Goal: Task Accomplishment & Management: Use online tool/utility

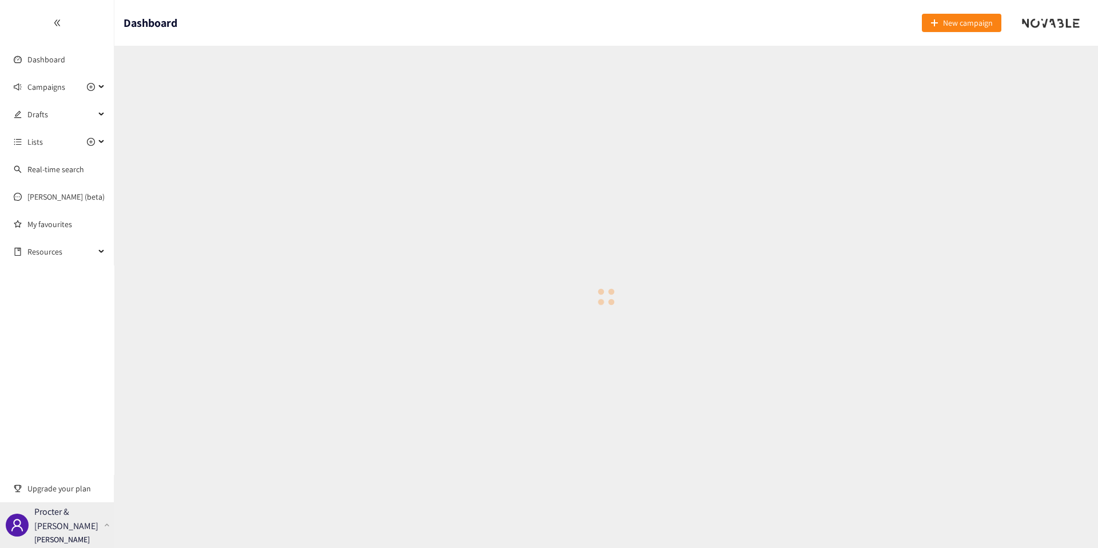
click at [90, 515] on p "Procter & [PERSON_NAME]" at bounding box center [66, 518] width 65 height 29
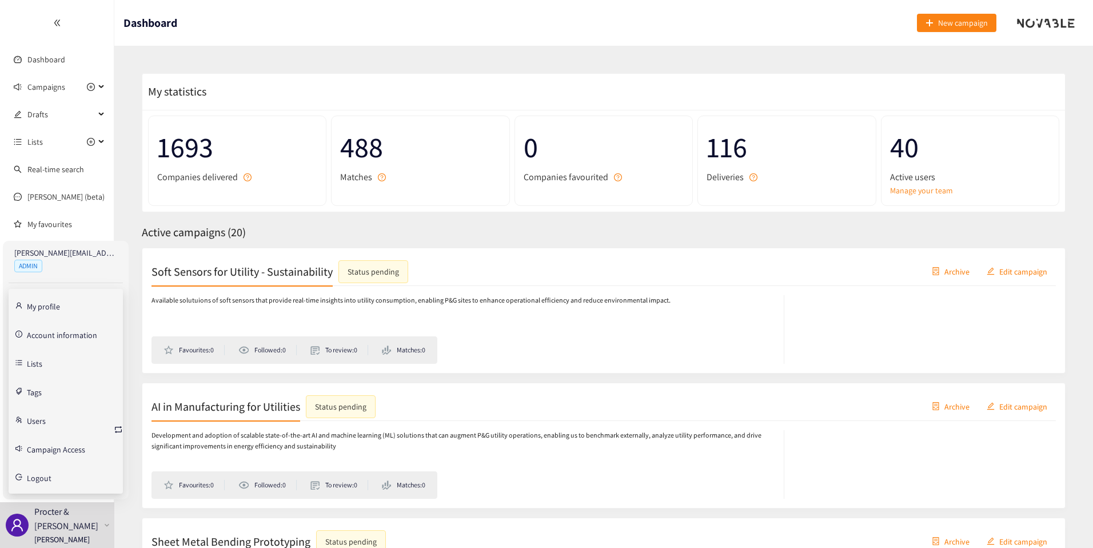
click at [59, 332] on link "Account information" at bounding box center [62, 334] width 70 height 10
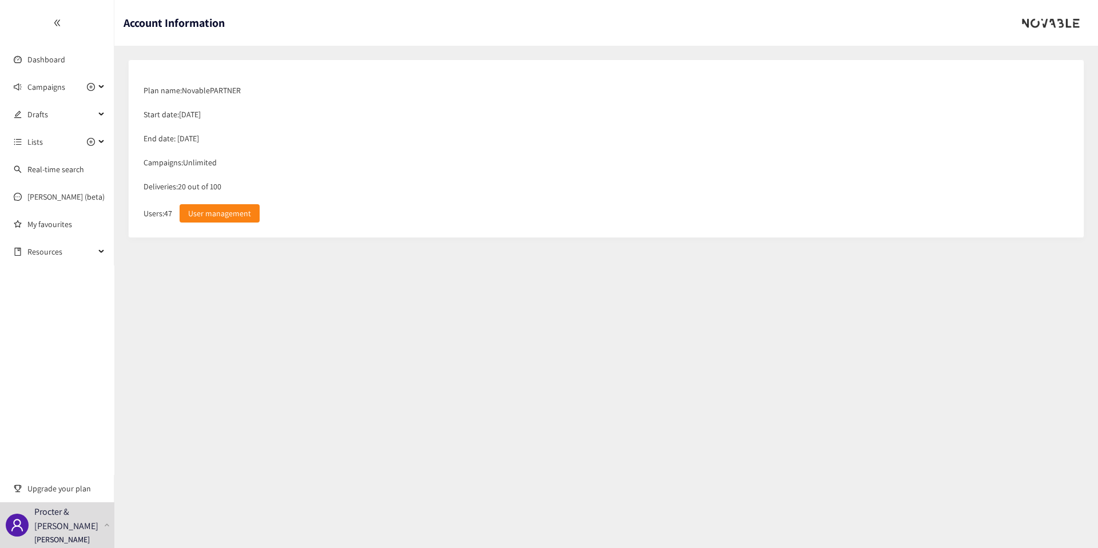
click at [219, 345] on section "Account Information Plan name: Novable PARTNER Start date: 01/07/2025 End date:…" at bounding box center [605, 274] width 983 height 548
click at [64, 56] on link "Dashboard" at bounding box center [46, 59] width 38 height 10
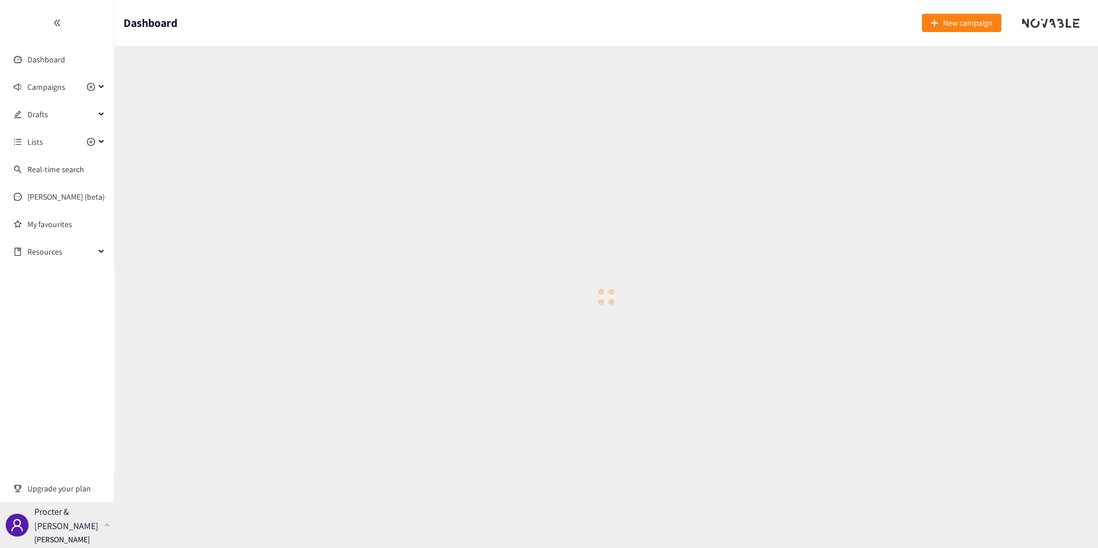
click at [74, 515] on p "Procter & [PERSON_NAME]" at bounding box center [66, 518] width 65 height 29
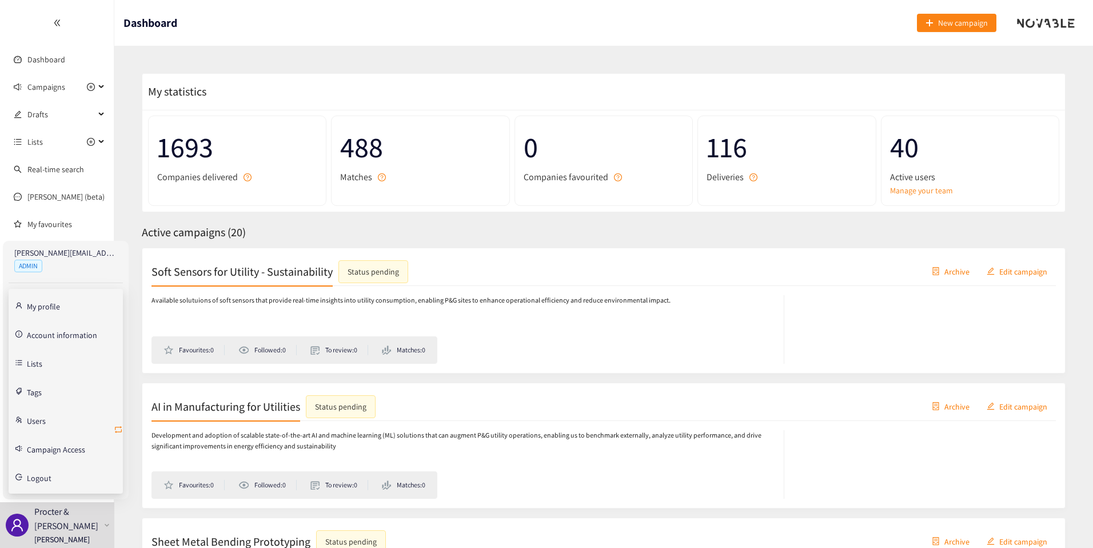
click at [121, 429] on icon "retweet" at bounding box center [118, 429] width 9 height 9
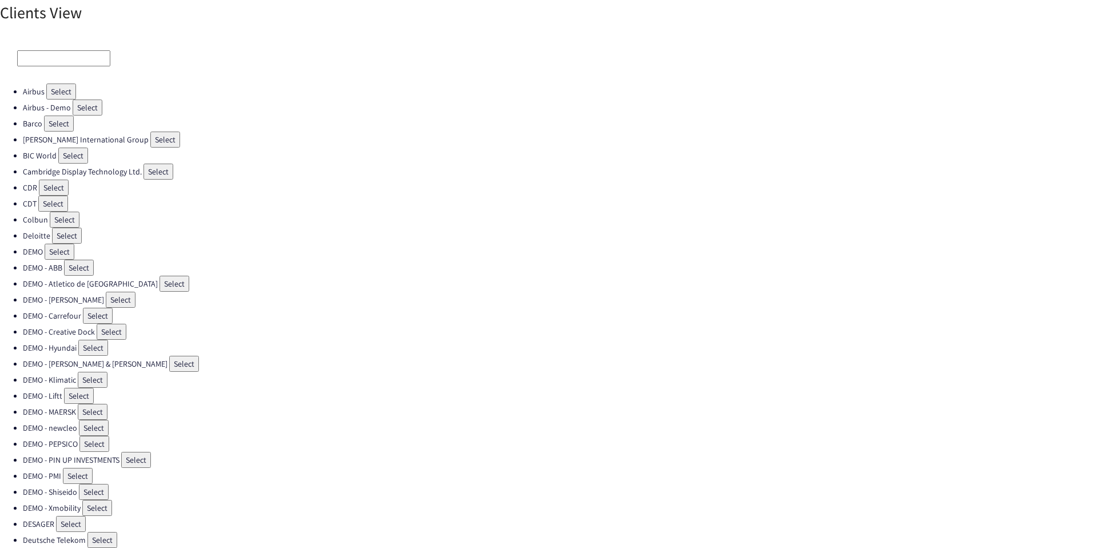
click at [74, 55] on input at bounding box center [63, 58] width 93 height 16
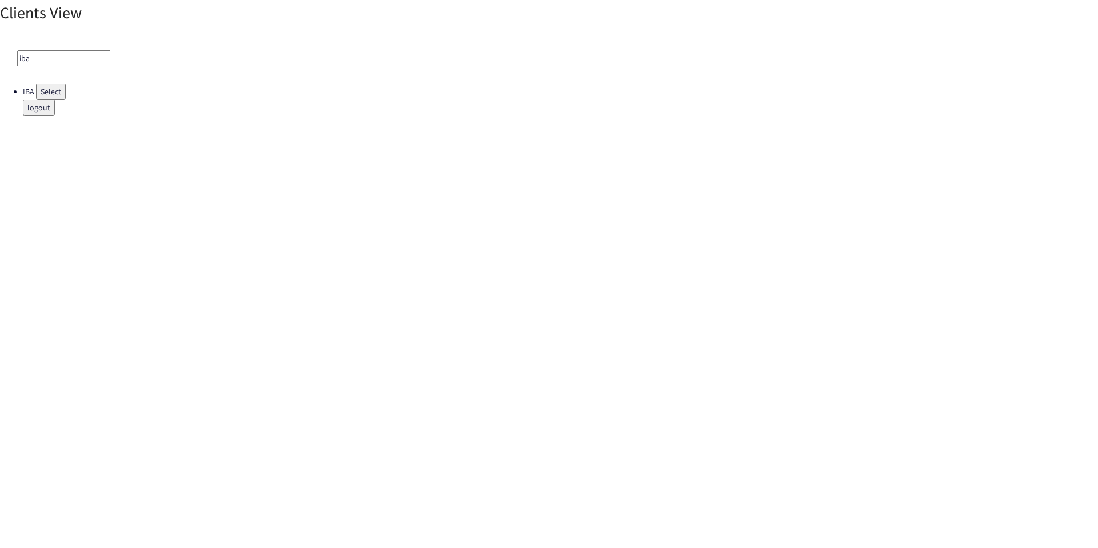
type input "iba"
click at [39, 95] on button "Select" at bounding box center [51, 91] width 30 height 16
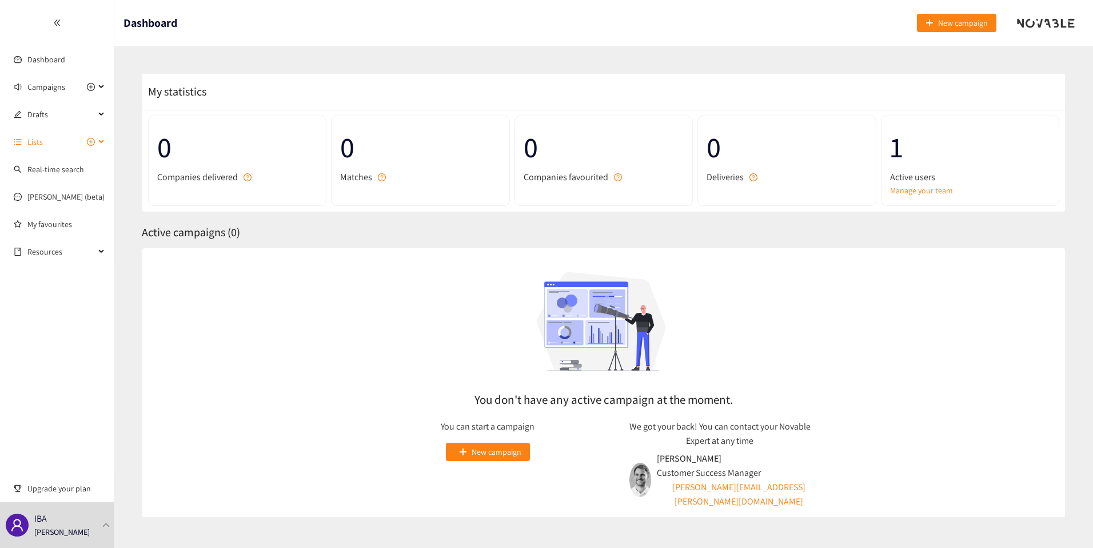
click at [37, 142] on span "Lists" at bounding box center [34, 141] width 15 height 23
click at [43, 121] on span "Drafts" at bounding box center [60, 114] width 67 height 23
click at [52, 141] on link "Bulk Polymers" at bounding box center [51, 142] width 49 height 10
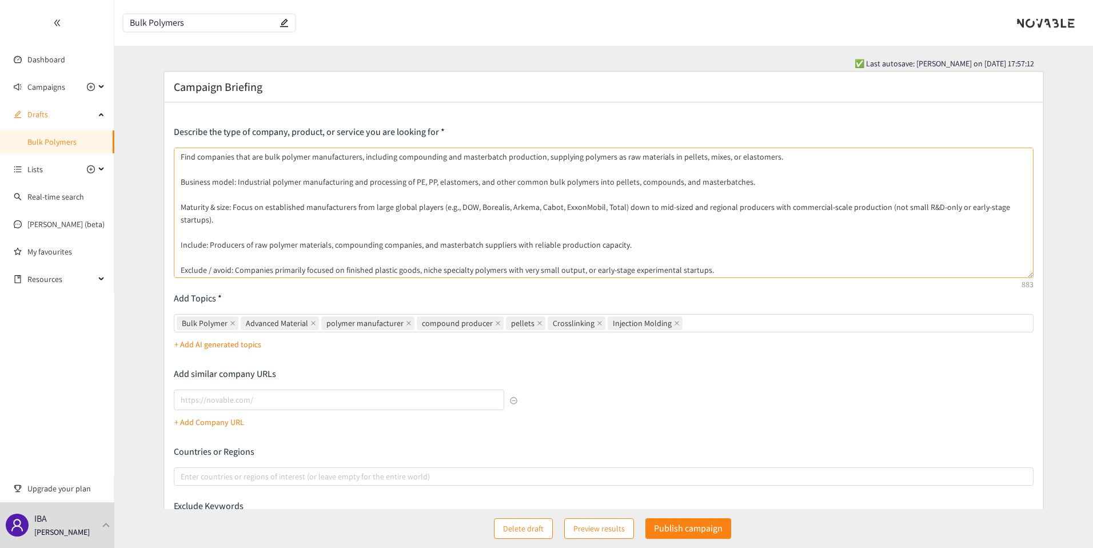
drag, startPoint x: 1032, startPoint y: 196, endPoint x: 1002, endPoint y: 276, distance: 85.4
click at [1002, 276] on textarea "Find companies that are bulk polymer manufacturers, including compounding and m…" at bounding box center [604, 213] width 861 height 130
click at [216, 229] on textarea "Find companies that are bulk polymer manufacturers, including compounding and m…" at bounding box center [604, 213] width 861 height 130
click at [53, 54] on link "Dashboard" at bounding box center [46, 59] width 38 height 10
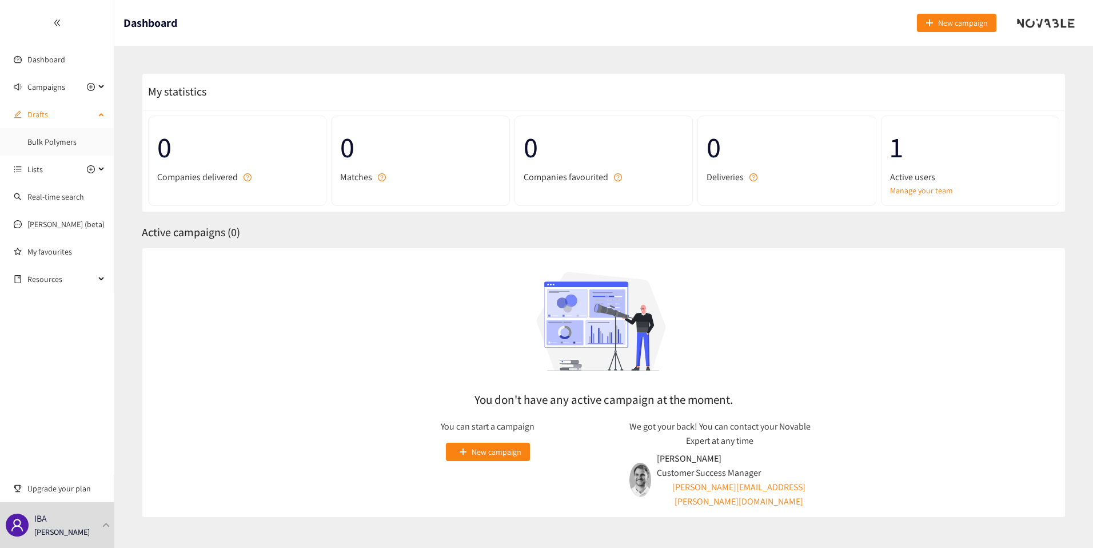
click at [50, 114] on span "Drafts" at bounding box center [60, 114] width 67 height 23
click at [34, 122] on span "Drafts" at bounding box center [60, 114] width 67 height 23
click at [35, 144] on link "Bulk Polymers" at bounding box center [51, 142] width 49 height 10
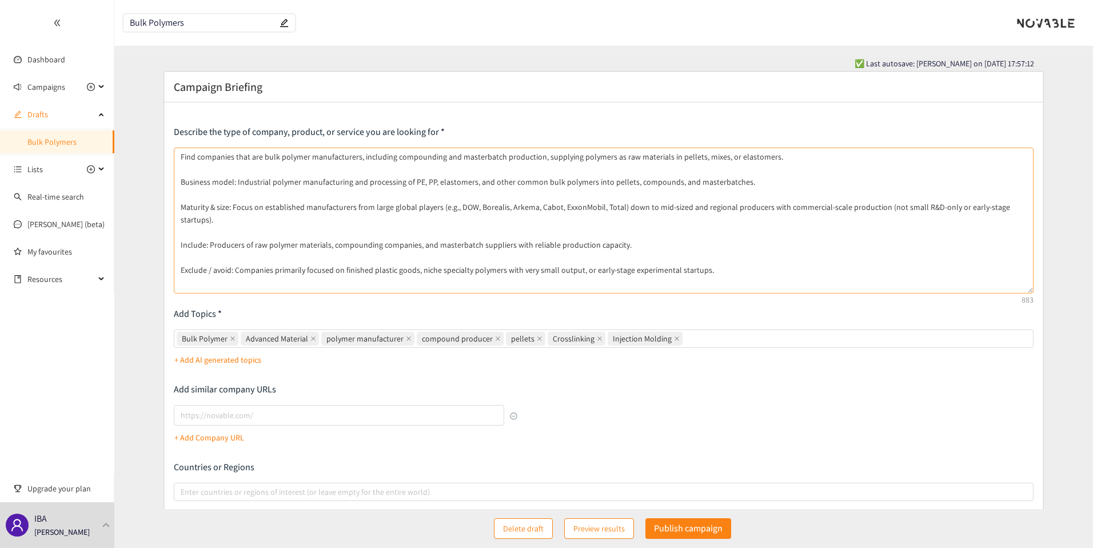
drag, startPoint x: 1030, startPoint y: 194, endPoint x: 990, endPoint y: 290, distance: 103.3
click at [990, 290] on textarea "Find companies that are bulk polymer manufacturers, including compounding and m…" at bounding box center [604, 221] width 861 height 146
click at [555, 210] on textarea "Find companies that are bulk polymer manufacturers, including compounding and m…" at bounding box center [604, 221] width 861 height 146
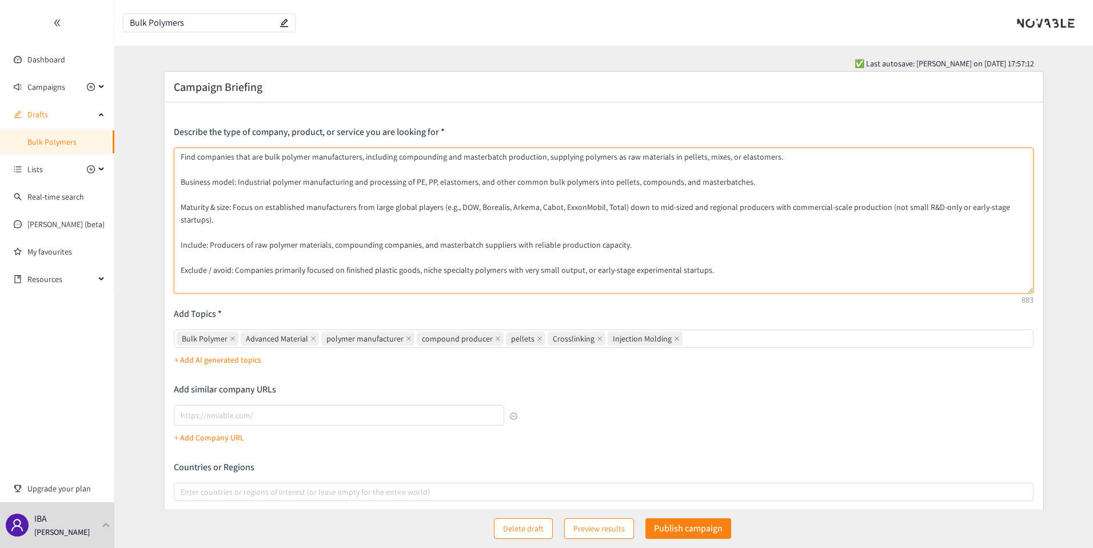
click at [571, 210] on textarea "Find companies that are bulk polymer manufacturers, including compounding and m…" at bounding box center [604, 221] width 861 height 146
click at [599, 235] on textarea "Find companies that are bulk polymer manufacturers, including compounding and m…" at bounding box center [604, 221] width 861 height 146
